Goal: Task Accomplishment & Management: Use online tool/utility

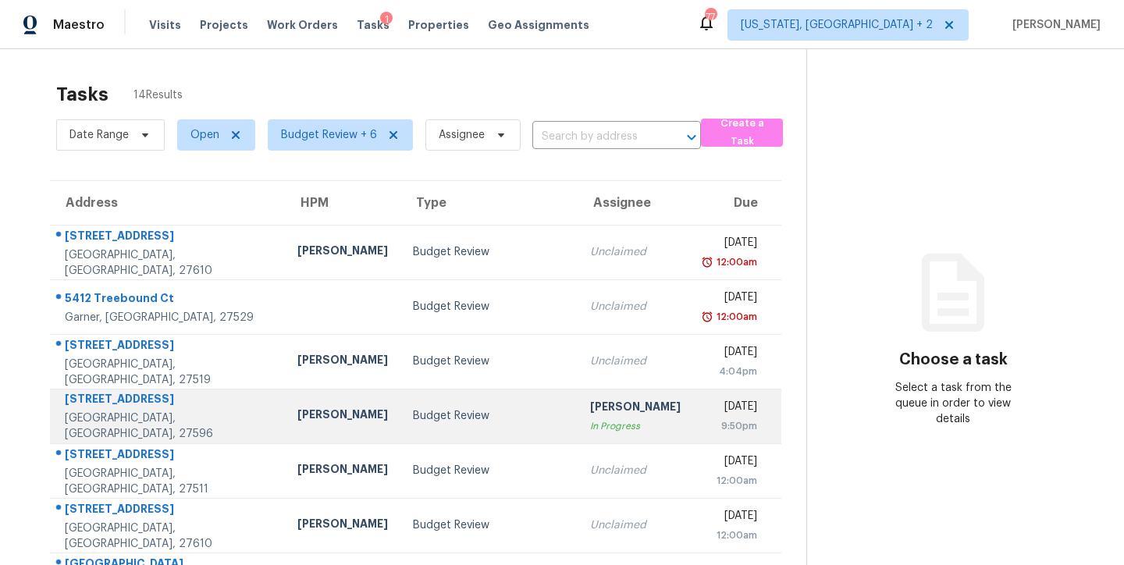
click at [413, 417] on div "Budget Review" at bounding box center [489, 416] width 153 height 16
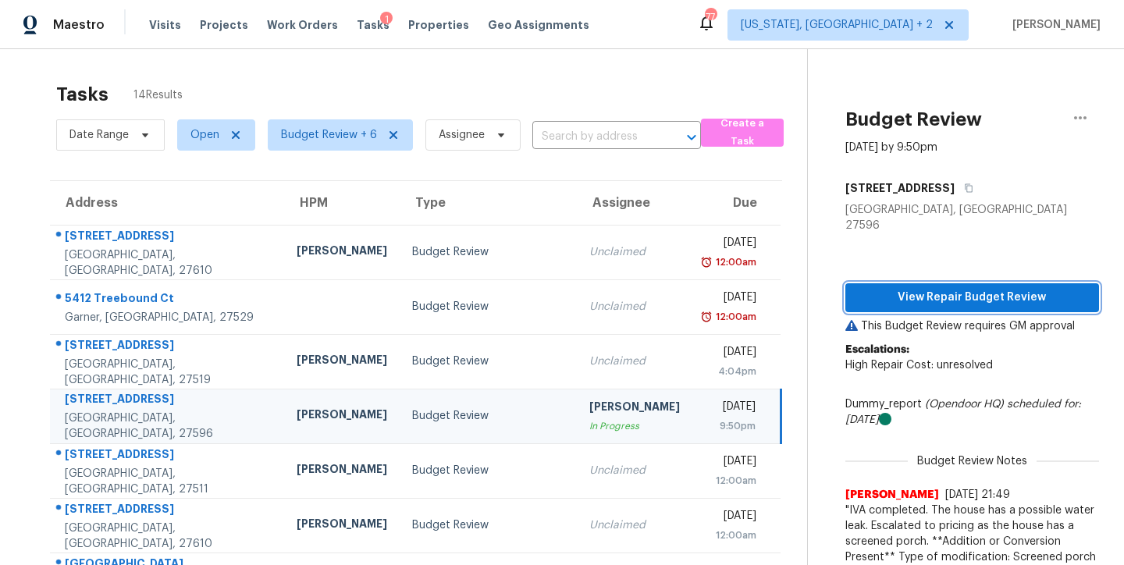
click at [975, 288] on span "View Repair Budget Review" at bounding box center [972, 298] width 229 height 20
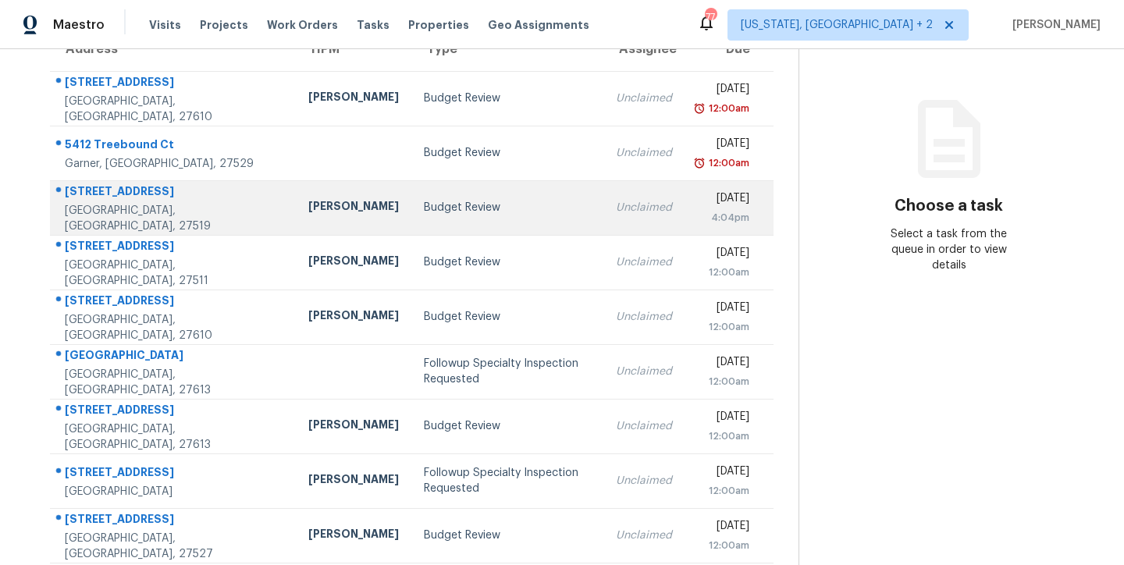
scroll to position [259, 0]
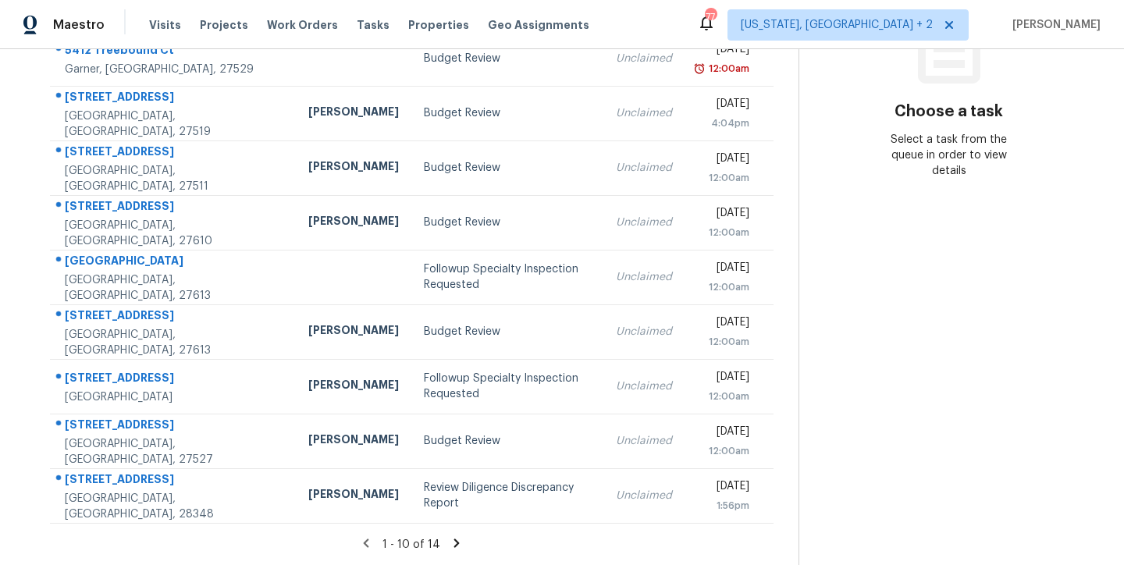
click at [449, 536] on icon at bounding box center [456, 543] width 14 height 14
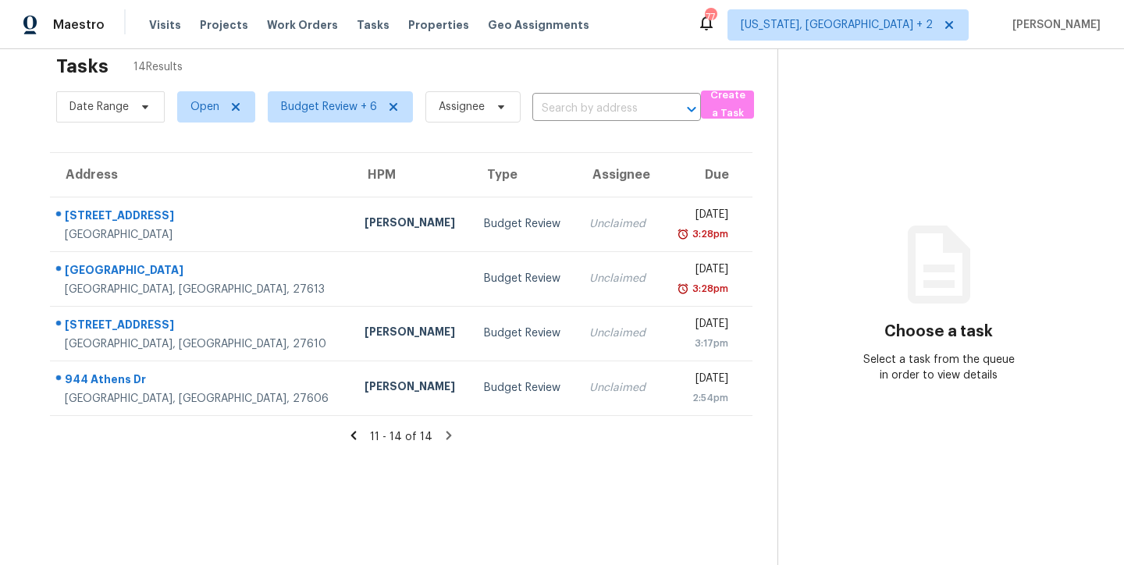
scroll to position [0, 0]
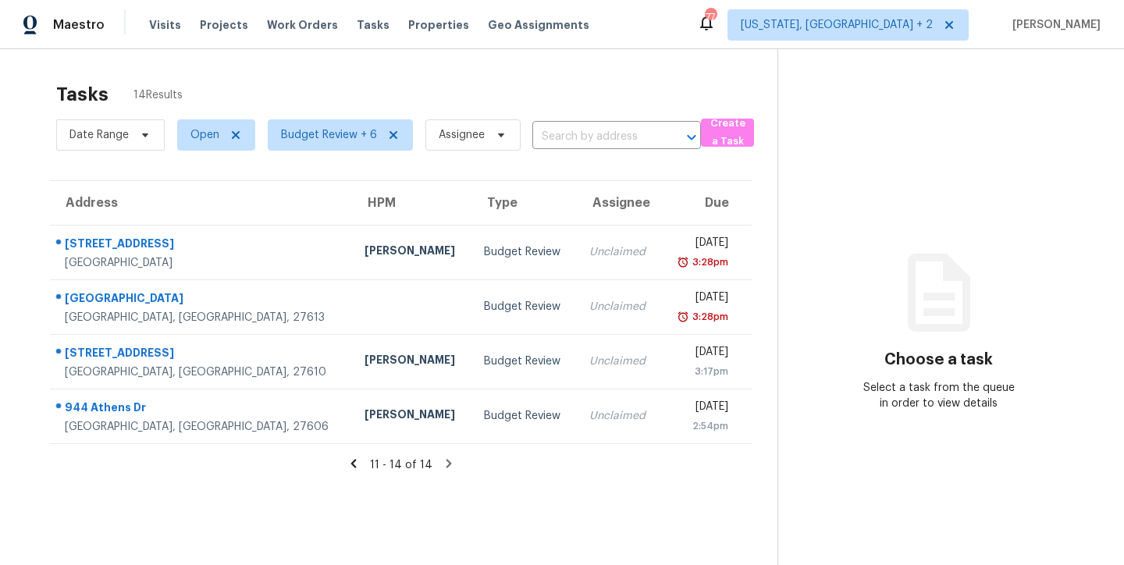
click at [351, 462] on icon at bounding box center [353, 463] width 5 height 9
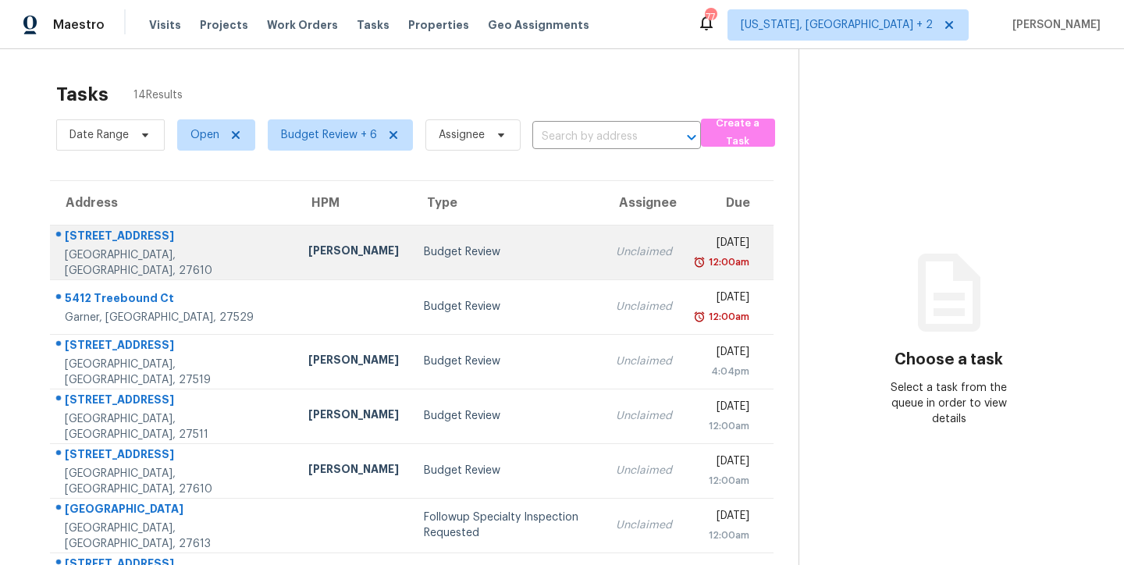
click at [201, 247] on div "[STREET_ADDRESS]" at bounding box center [174, 238] width 218 height 20
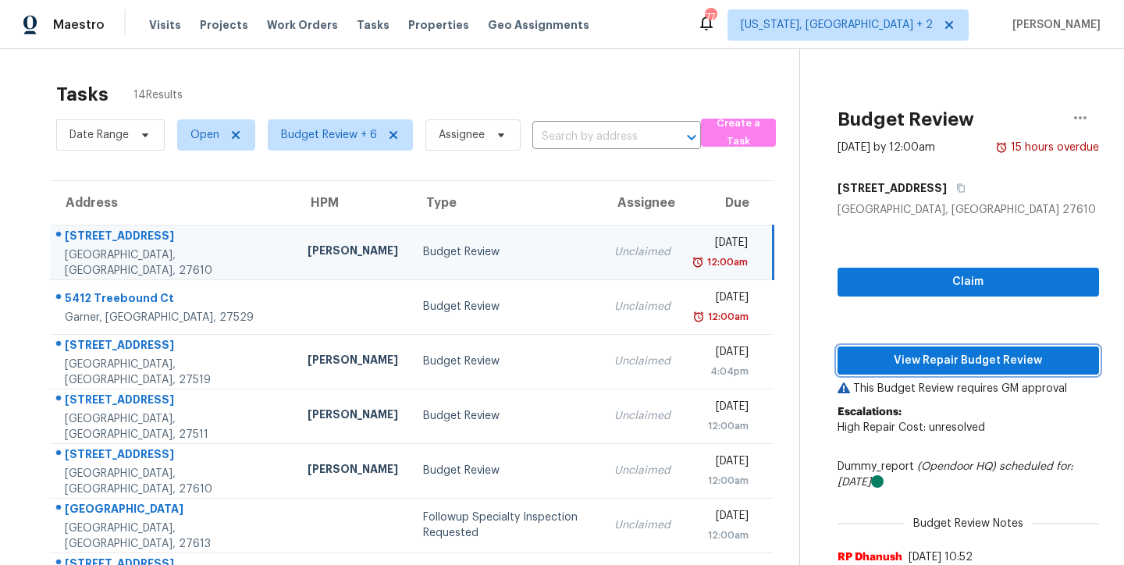
click at [972, 357] on span "View Repair Budget Review" at bounding box center [968, 361] width 236 height 20
